Goal: Check status: Check status

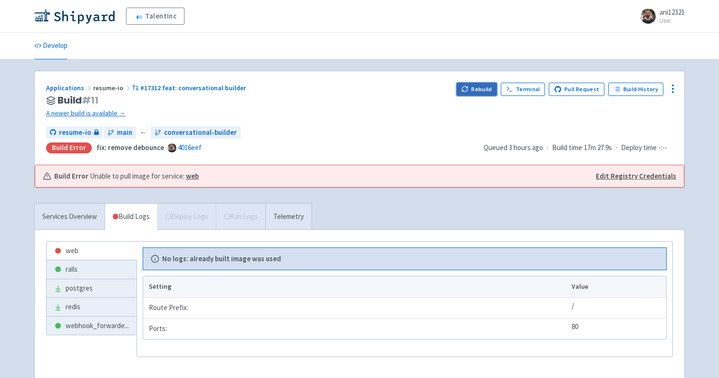
click at [482, 93] on button "Rebuild" at bounding box center [476, 89] width 41 height 13
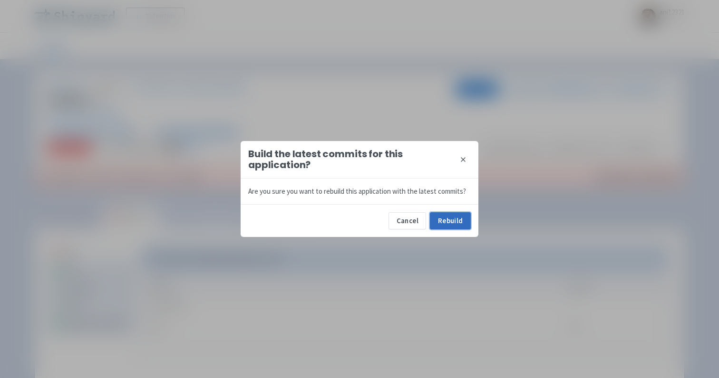
click at [447, 222] on button "Rebuild" at bounding box center [450, 220] width 41 height 17
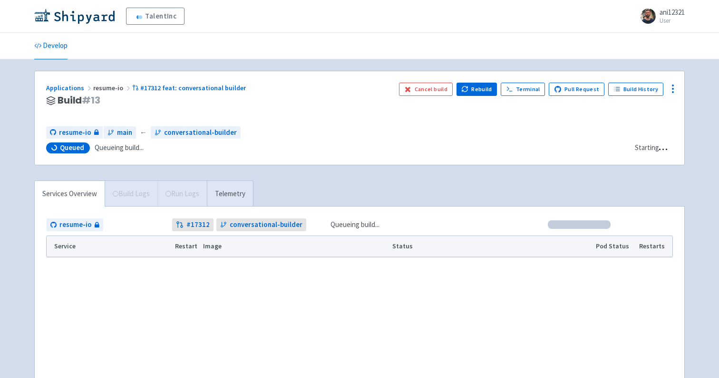
click at [240, 167] on div "Applications resume-io #17312 feat: conversational builder Build # 13 Cancel bu…" at bounding box center [359, 240] width 650 height 338
click at [318, 146] on span "Queued Queueing build..." at bounding box center [336, 148] width 581 height 11
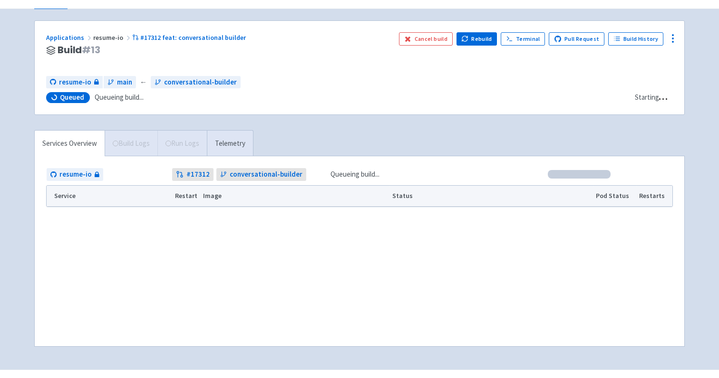
scroll to position [41, 0]
